Goal: Information Seeking & Learning: Learn about a topic

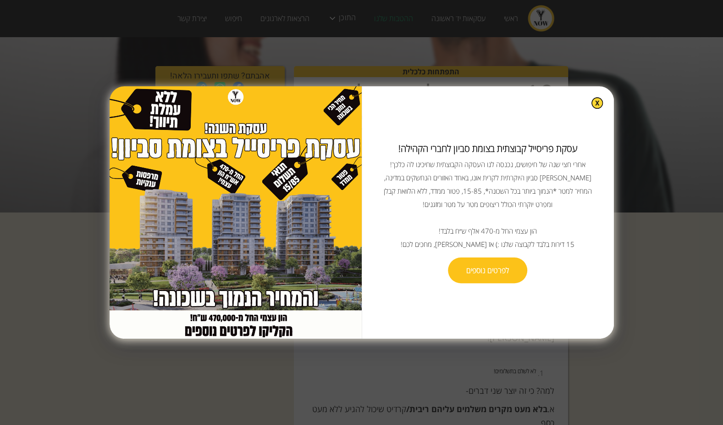
click at [602, 110] on div "עסקת פריסייל קבוצתית בצומת סביון לחברי הקהילה! ‍ אחרי חצי שנה של חיפושים, נכנסה…" at bounding box center [488, 212] width 252 height 252
click at [593, 108] on img at bounding box center [597, 103] width 11 height 11
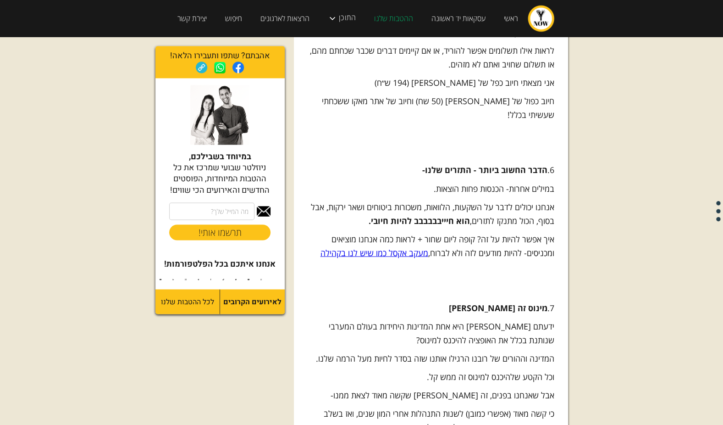
scroll to position [896, 0]
click at [390, 246] on link "מעקב אקסל כמו שיש לנו בקהילה" at bounding box center [375, 251] width 108 height 11
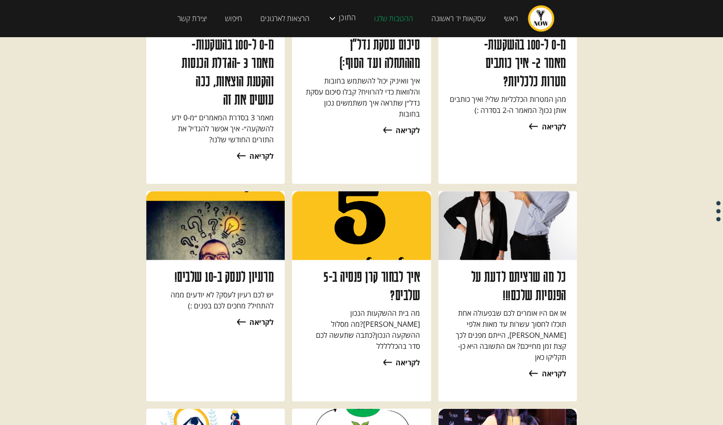
scroll to position [4979, 7]
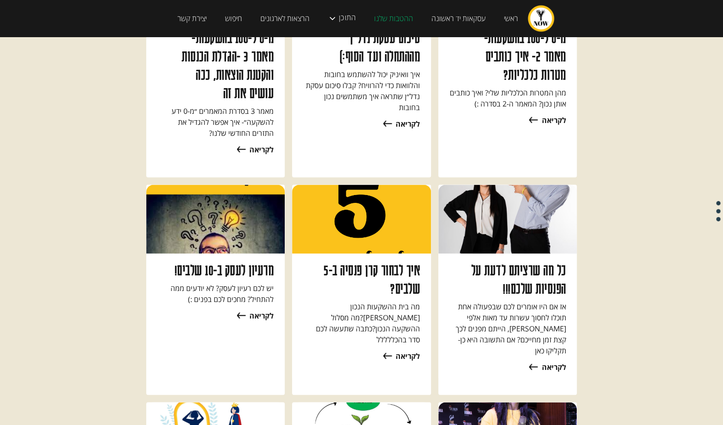
click at [234, 309] on icon at bounding box center [240, 315] width 12 height 12
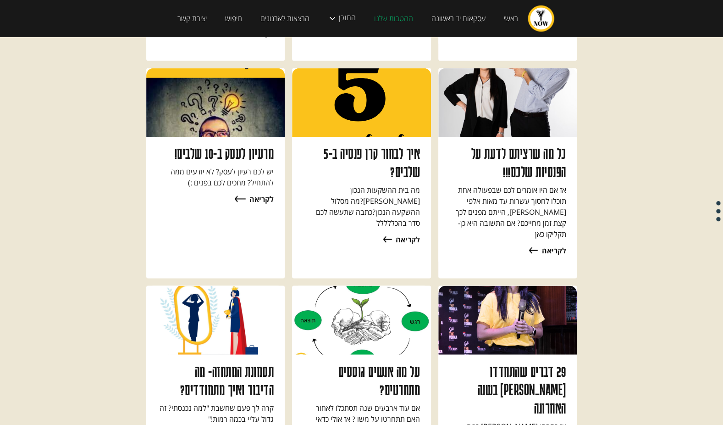
scroll to position [5099, 7]
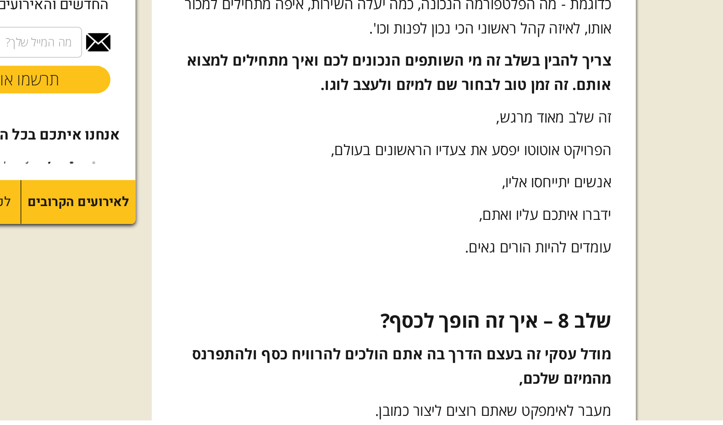
scroll to position [2396, 1]
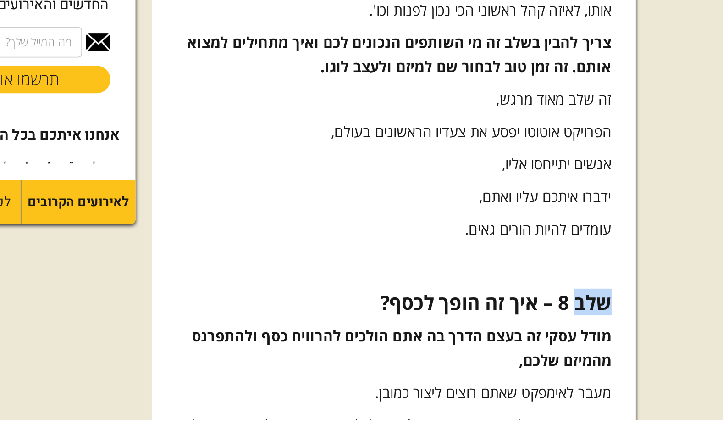
click at [485, 328] on p "‍" at bounding box center [431, 335] width 247 height 14
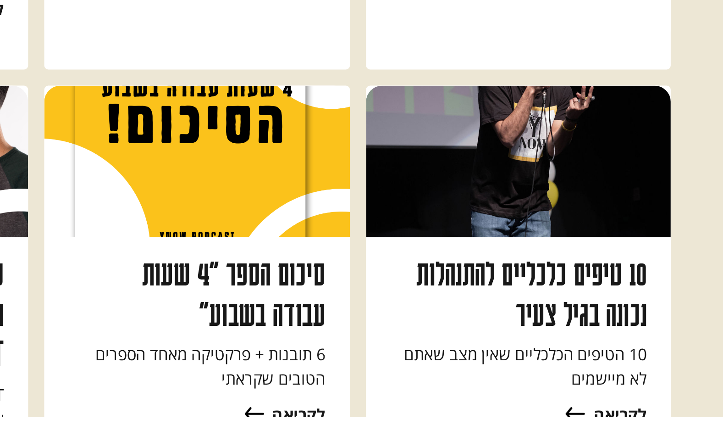
scroll to position [3741, 1]
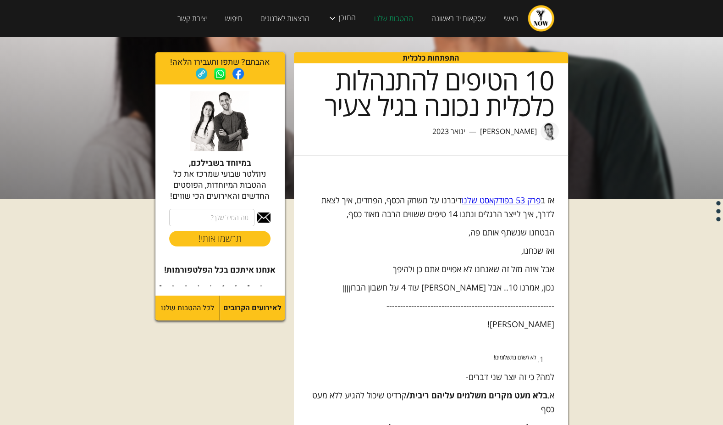
scroll to position [0, 7]
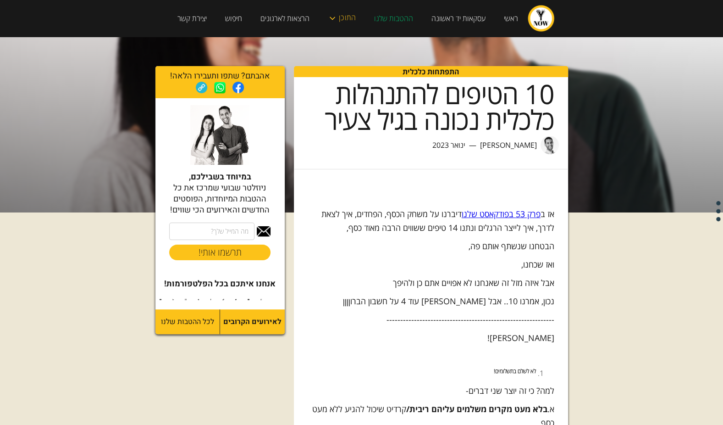
click at [331, 17] on div "התוכן" at bounding box center [342, 19] width 46 height 28
